Goal: Information Seeking & Learning: Learn about a topic

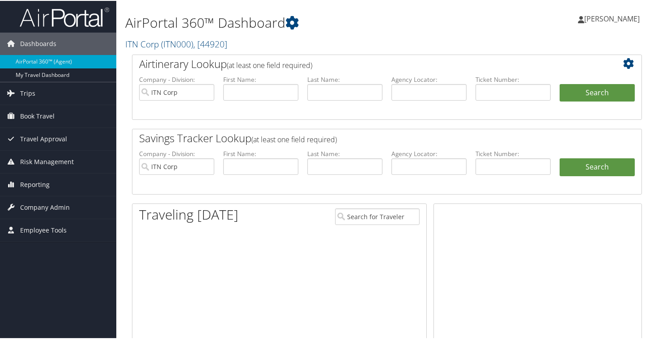
click at [20, 228] on span "Employee Tools" at bounding box center [43, 229] width 47 height 22
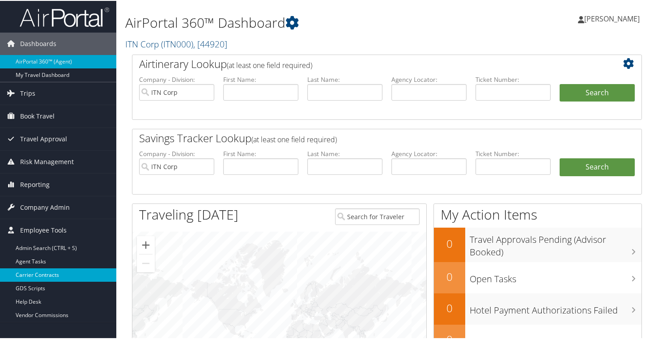
click at [28, 272] on link "Carrier Contracts" at bounding box center [58, 273] width 116 height 13
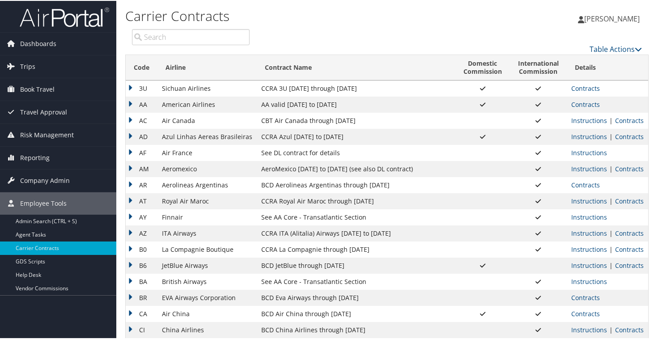
click at [505, 17] on div "[PERSON_NAME] [PERSON_NAME] My Settings Travel Agency Contacts Log Consulting T…" at bounding box center [547, 21] width 219 height 34
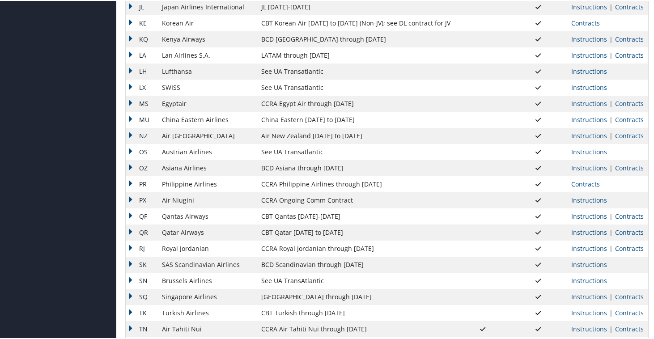
scroll to position [615, 0]
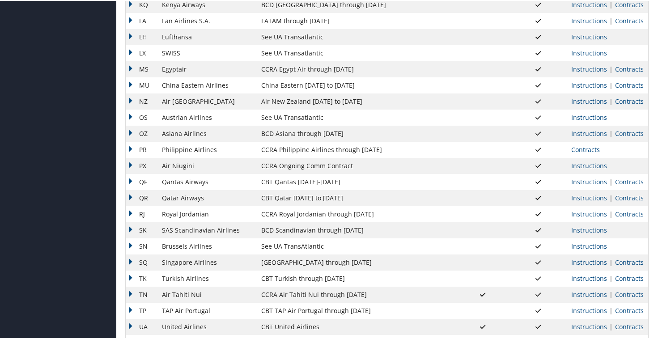
click at [131, 180] on td "QF" at bounding box center [142, 181] width 32 height 16
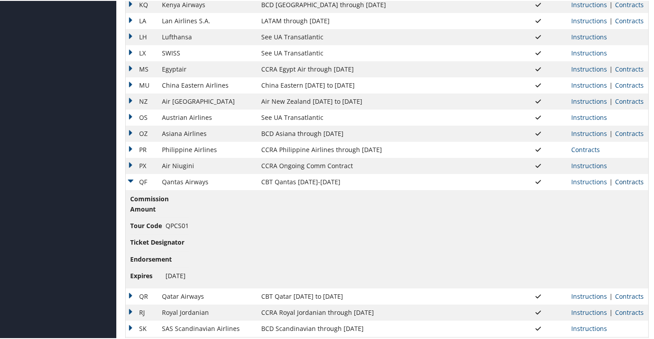
click at [627, 181] on link "Contracts" at bounding box center [629, 181] width 29 height 8
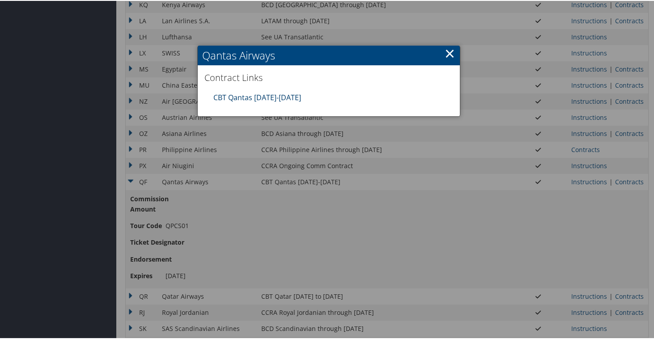
click at [252, 100] on link "CBT Qantas [DATE]-[DATE]" at bounding box center [257, 97] width 88 height 10
click at [451, 52] on link "×" at bounding box center [449, 52] width 10 height 18
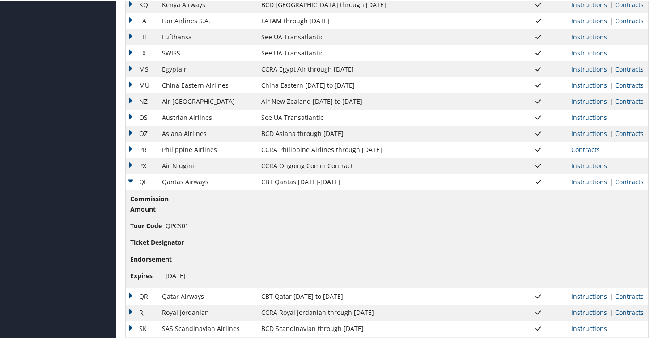
click at [131, 180] on td "QF" at bounding box center [142, 181] width 32 height 16
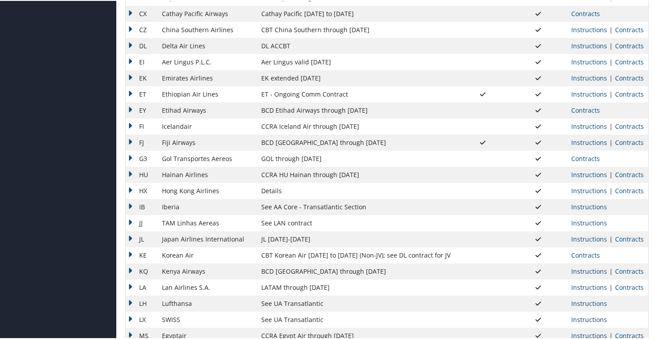
scroll to position [331, 0]
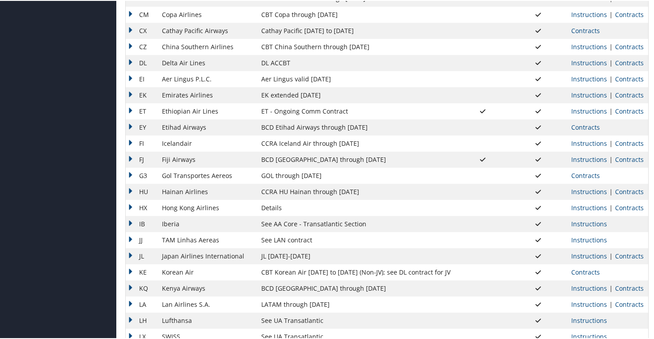
click at [130, 173] on td "G3" at bounding box center [142, 175] width 32 height 16
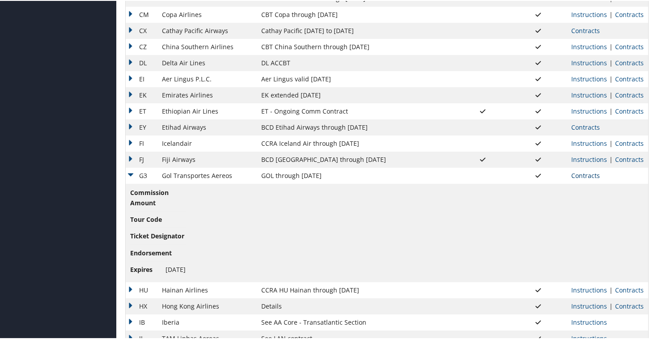
click at [592, 176] on link "Contracts" at bounding box center [585, 174] width 29 height 8
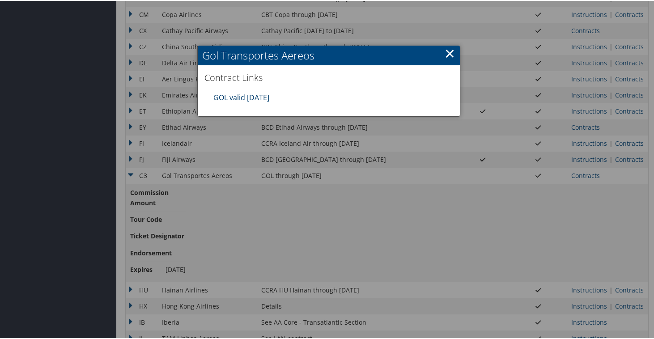
click at [269, 98] on link "GOL valid [DATE]" at bounding box center [241, 97] width 56 height 10
click at [444, 53] on link "×" at bounding box center [449, 52] width 10 height 18
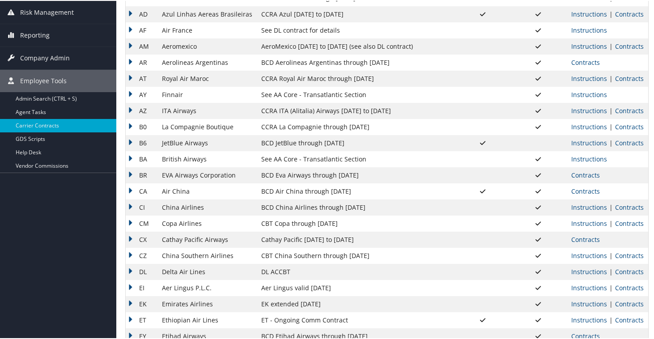
scroll to position [128, 0]
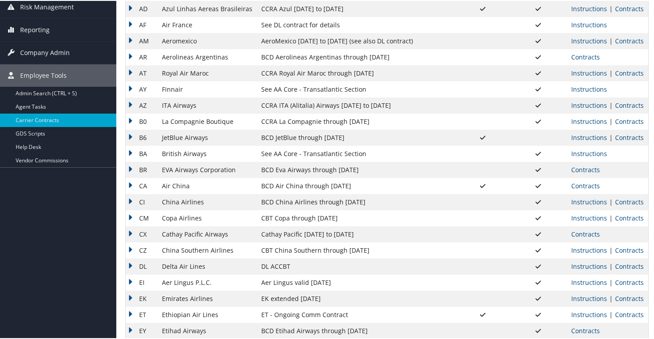
click at [129, 254] on td "CZ" at bounding box center [142, 249] width 32 height 16
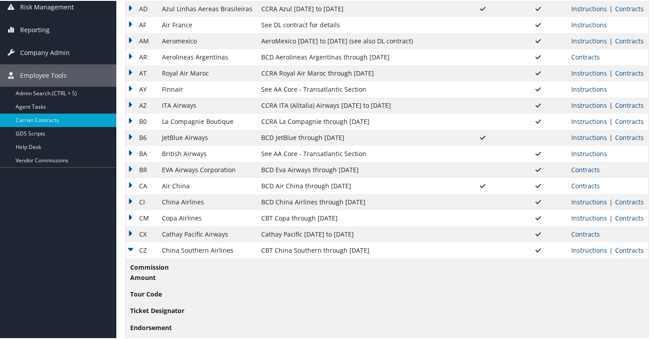
click at [622, 250] on link "Contracts" at bounding box center [629, 249] width 29 height 8
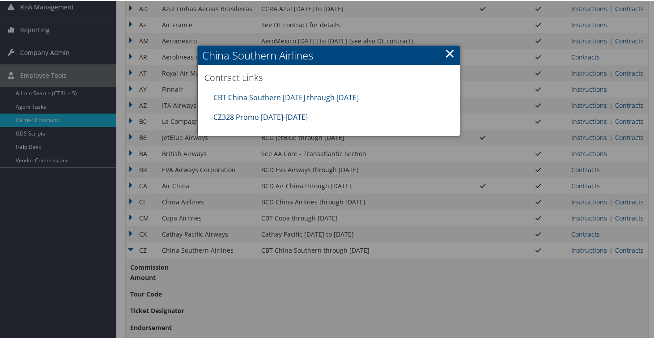
click at [296, 116] on link "CZ328 Promo [DATE]-[DATE]" at bounding box center [260, 116] width 94 height 10
click at [448, 51] on link "×" at bounding box center [449, 52] width 10 height 18
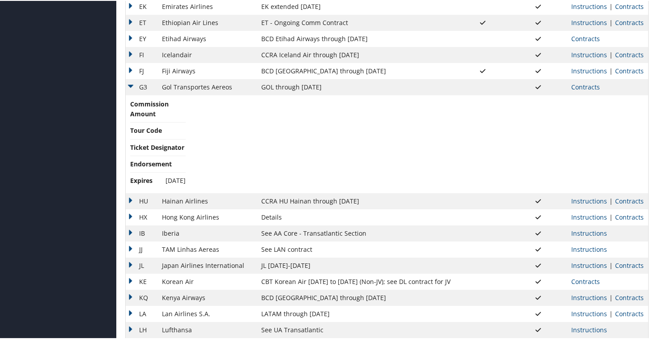
scroll to position [517, 0]
click at [129, 85] on td "G3" at bounding box center [142, 87] width 32 height 16
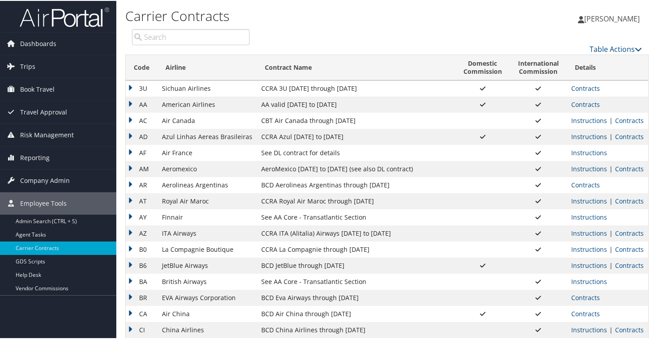
scroll to position [0, 0]
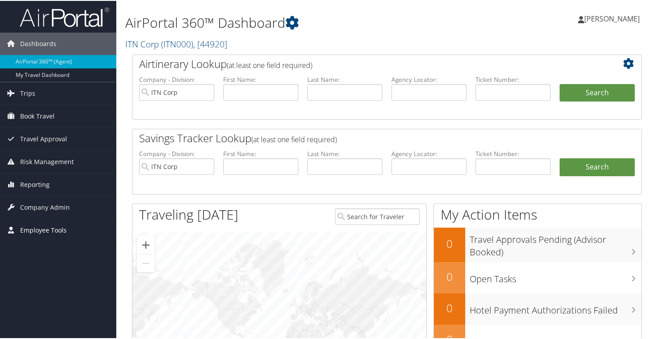
click at [38, 231] on span "Employee Tools" at bounding box center [43, 229] width 47 height 22
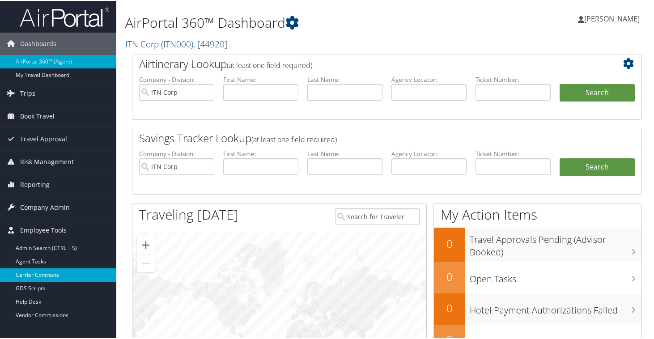
click at [48, 277] on link "Carrier Contracts" at bounding box center [58, 273] width 116 height 13
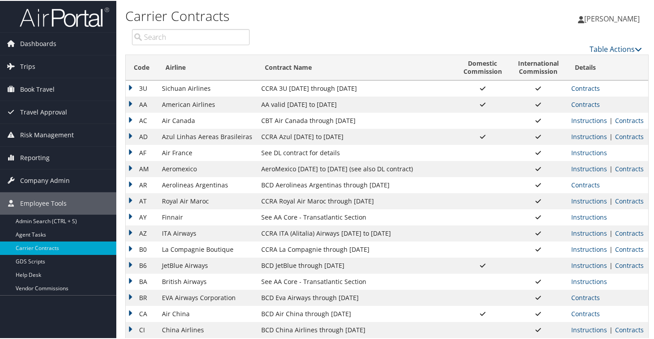
click at [131, 102] on td "AA" at bounding box center [142, 104] width 32 height 16
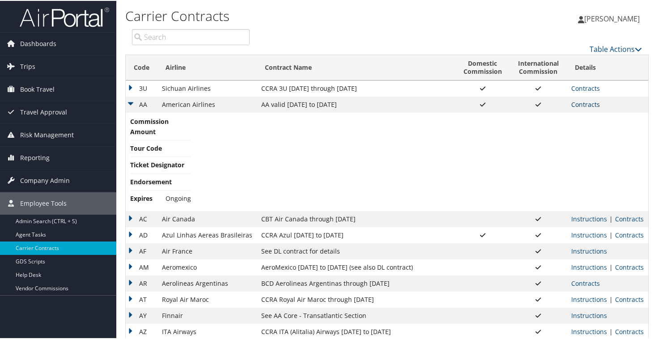
click at [579, 106] on link "Contracts" at bounding box center [585, 103] width 29 height 8
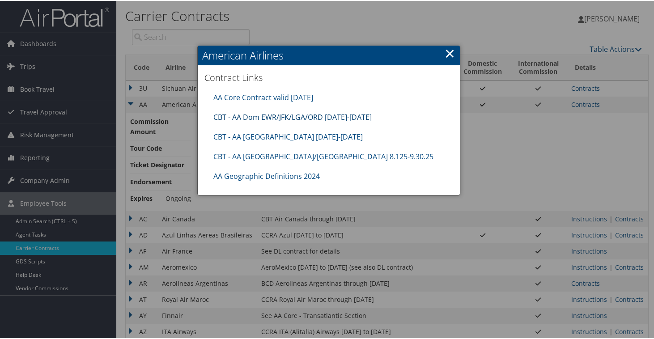
click at [277, 112] on link "CBT - AA Dom EWR/JFK/LGA/ORD 8.1.25-12.31.25" at bounding box center [292, 116] width 158 height 10
